Goal: Transaction & Acquisition: Purchase product/service

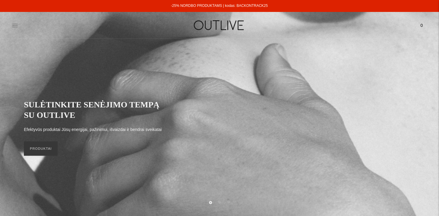
click at [14, 22] on icon at bounding box center [15, 25] width 6 height 6
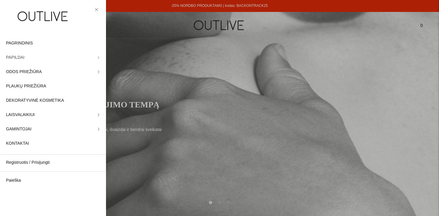
click at [97, 59] on link "PAPILDAI" at bounding box center [53, 58] width 106 height 14
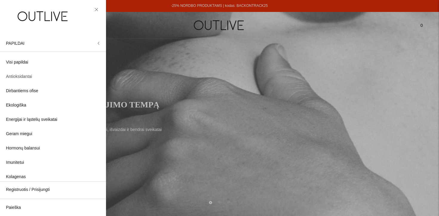
click at [28, 76] on span "Antioksidantai" at bounding box center [19, 76] width 26 height 7
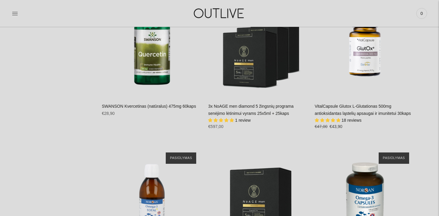
scroll to position [1376, 0]
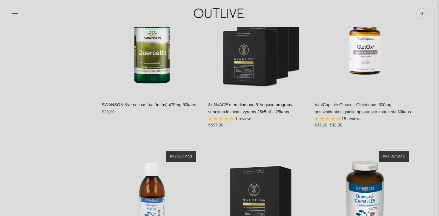
click at [377, 114] on link "VitalCapsule Glutox L-Glutationas 500mg antioksidantas ląstelių apsaugai ir imu…" at bounding box center [363, 109] width 96 height 12
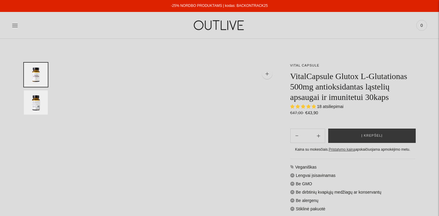
select select "**********"
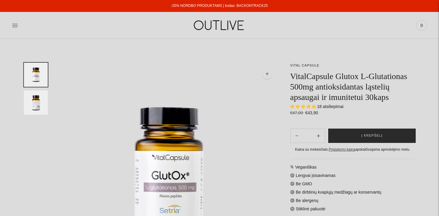
click at [401, 143] on button "Į krepšelį" at bounding box center [372, 136] width 88 height 14
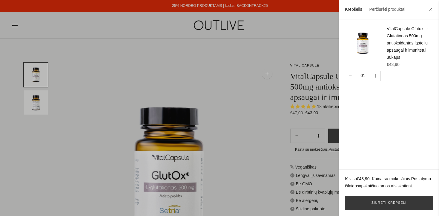
click at [126, 58] on div at bounding box center [219, 108] width 439 height 216
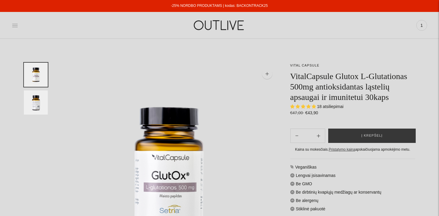
click at [16, 26] on icon at bounding box center [15, 25] width 6 height 6
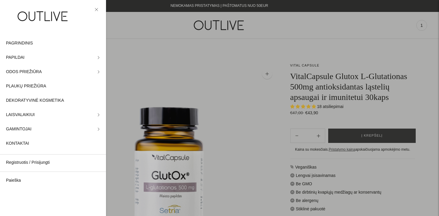
click at [325, 52] on div at bounding box center [219, 108] width 439 height 216
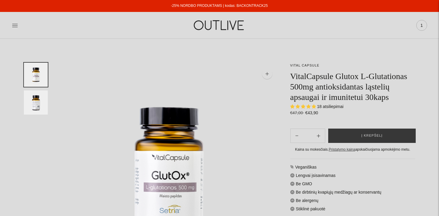
click at [423, 25] on span "1" at bounding box center [422, 25] width 8 height 8
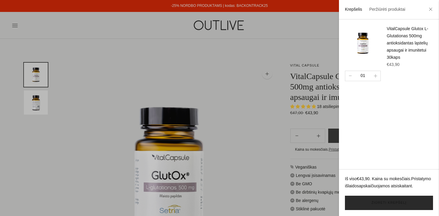
click at [397, 202] on link "Žiūrėti krepšelį" at bounding box center [389, 203] width 88 height 14
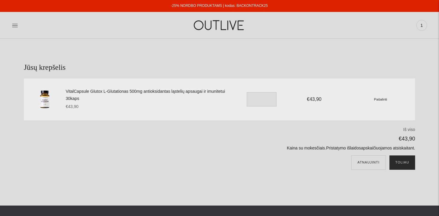
click at [404, 158] on button "Toliau" at bounding box center [403, 163] width 26 height 14
